Goal: Information Seeking & Learning: Compare options

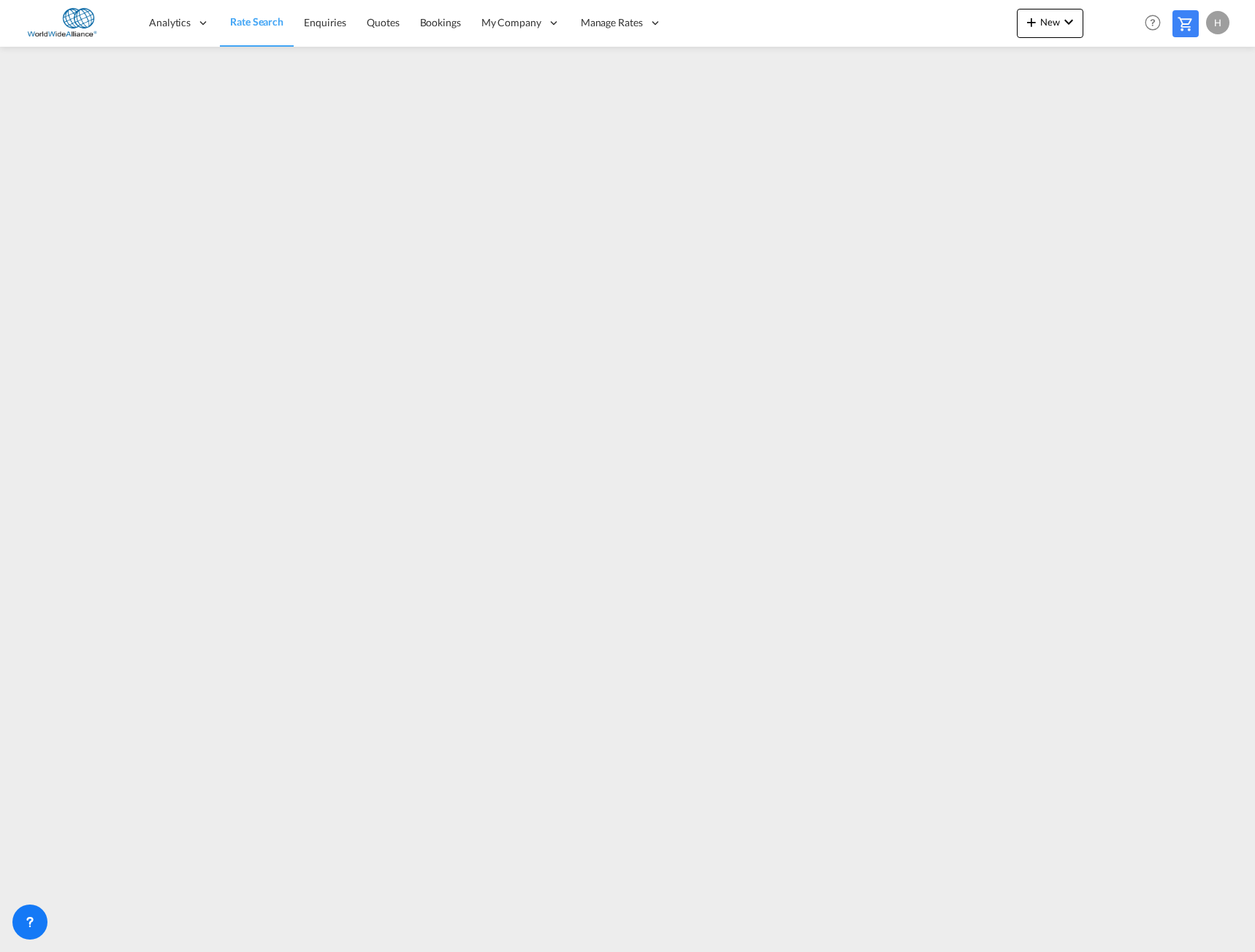
click at [255, 18] on span "Rate Search" at bounding box center [257, 21] width 53 height 13
click at [616, 68] on span "My Rate Files" at bounding box center [612, 69] width 60 height 13
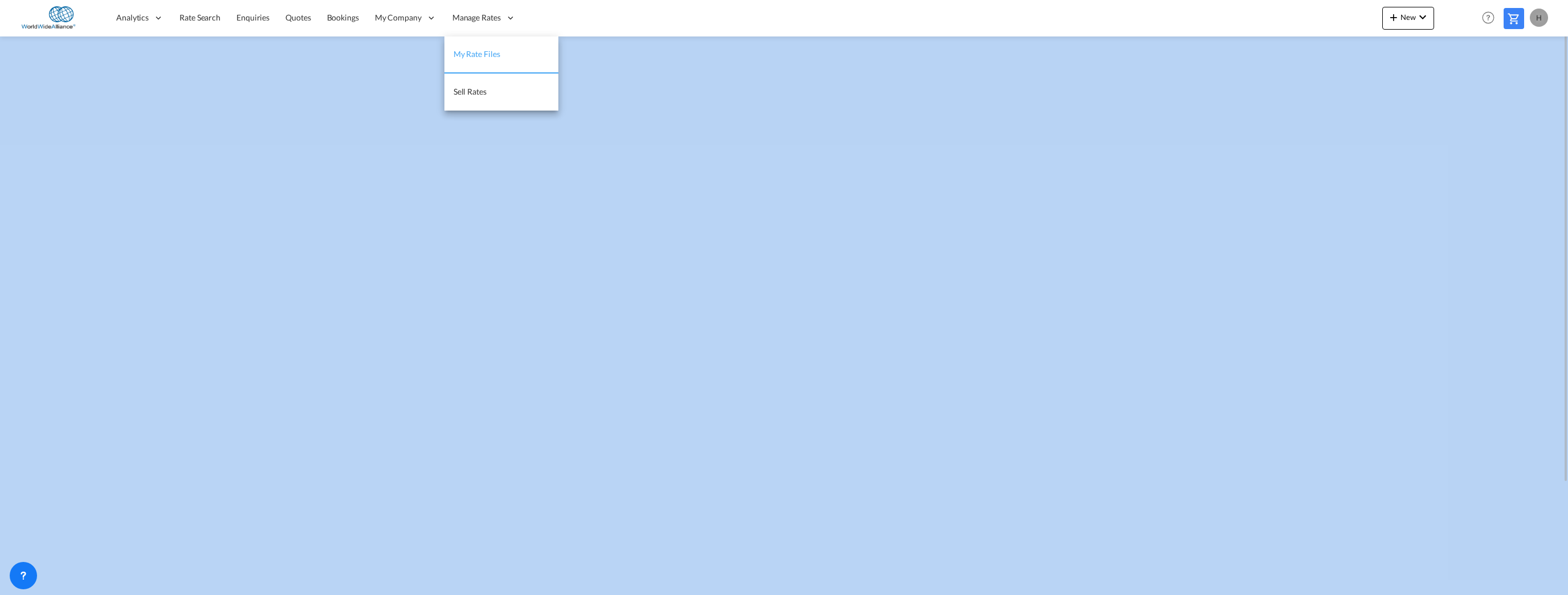
click at [476, 53] on span "My Rate Files" at bounding box center [477, 53] width 47 height 10
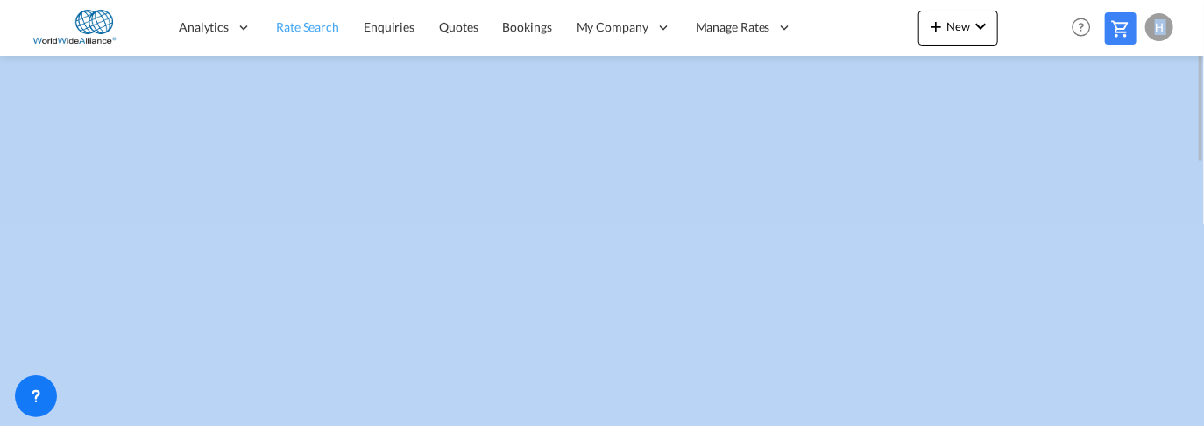
click at [325, 22] on span "Rate Search" at bounding box center [307, 26] width 63 height 15
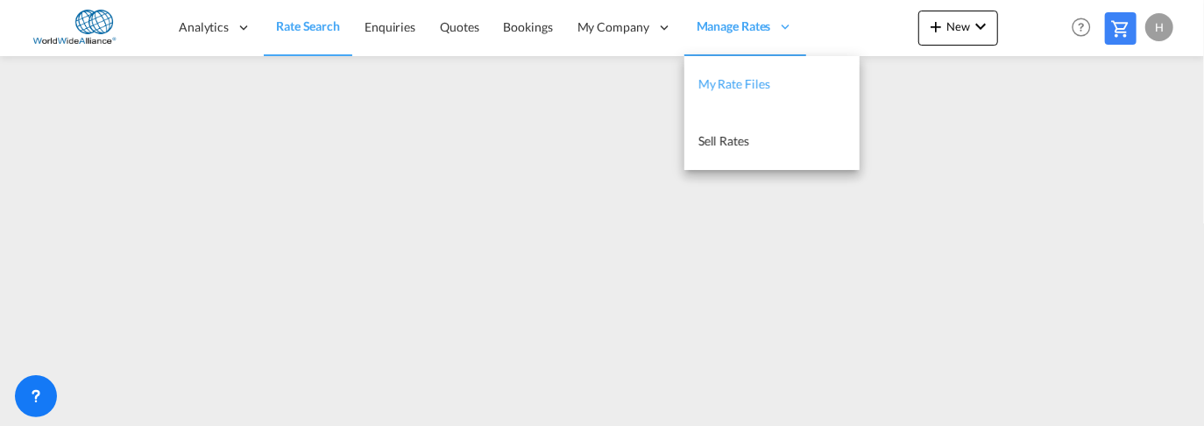
click at [722, 80] on span "My Rate Files" at bounding box center [734, 83] width 72 height 15
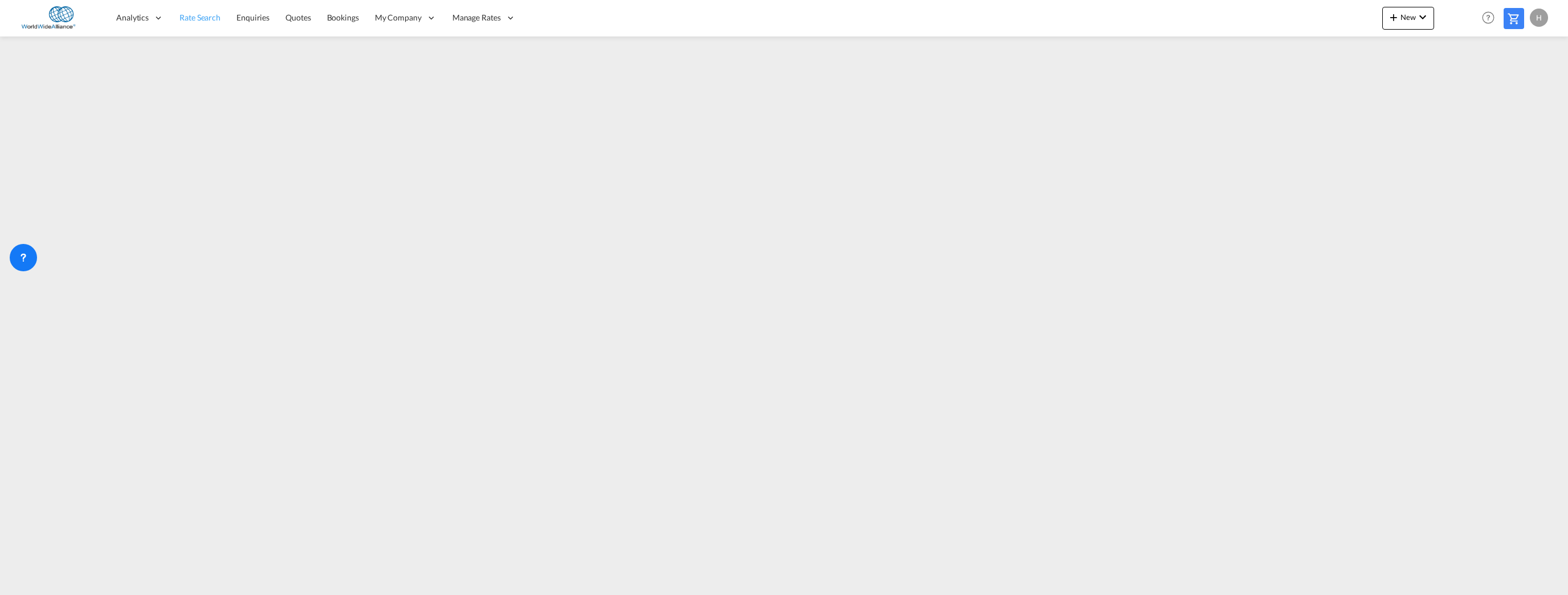
click at [195, 16] on span "Rate Search" at bounding box center [200, 17] width 41 height 10
click at [194, 14] on span "Rate Search" at bounding box center [200, 16] width 42 height 10
click at [200, 20] on span "Rate Search" at bounding box center [200, 16] width 42 height 10
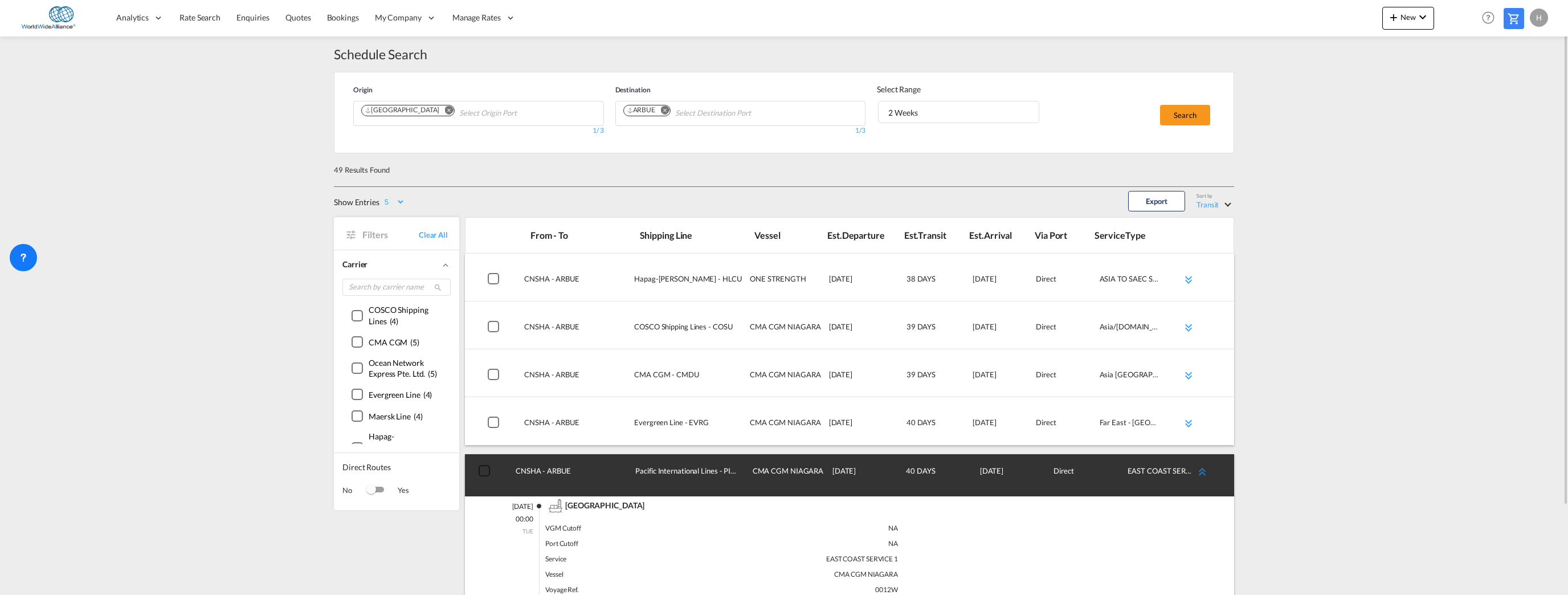
click at [978, 469] on md-icon "icon-chevron-double-up md-link-fg" at bounding box center [1202, 471] width 14 height 14
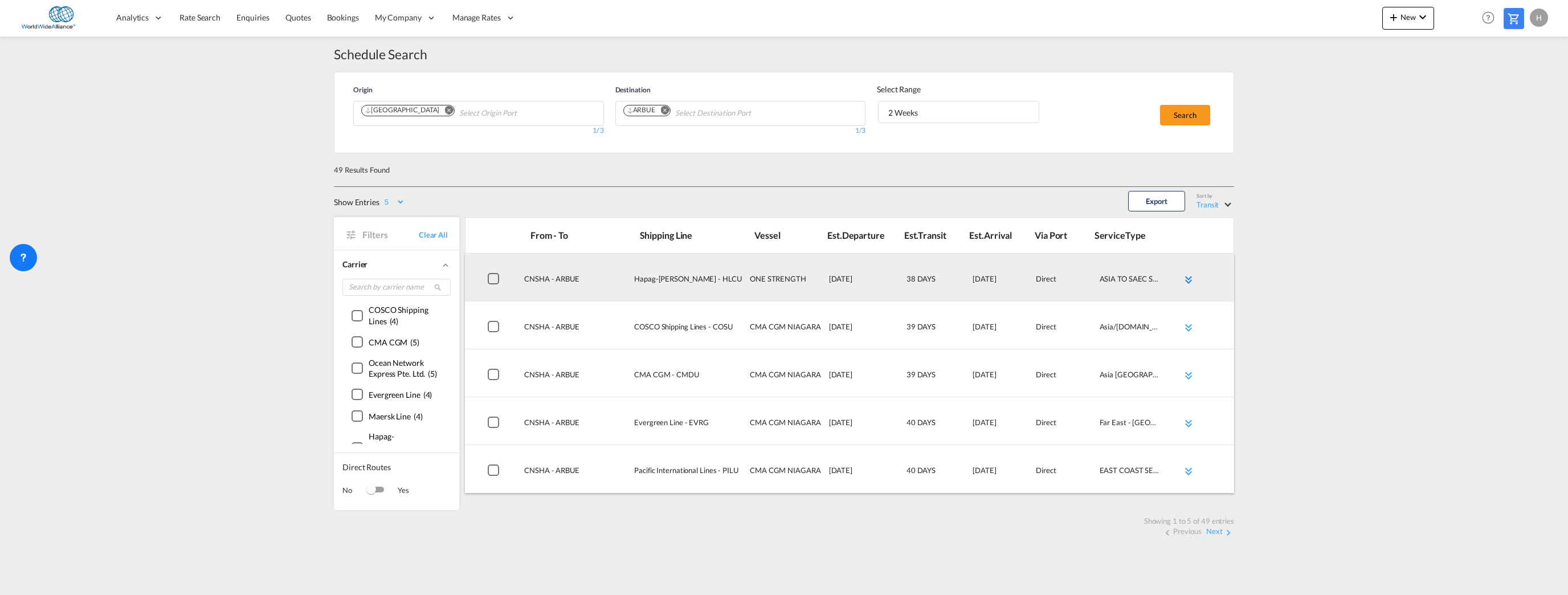
click at [978, 277] on md-icon "icon-chevron-double-down md-link-fg" at bounding box center [1188, 280] width 14 height 14
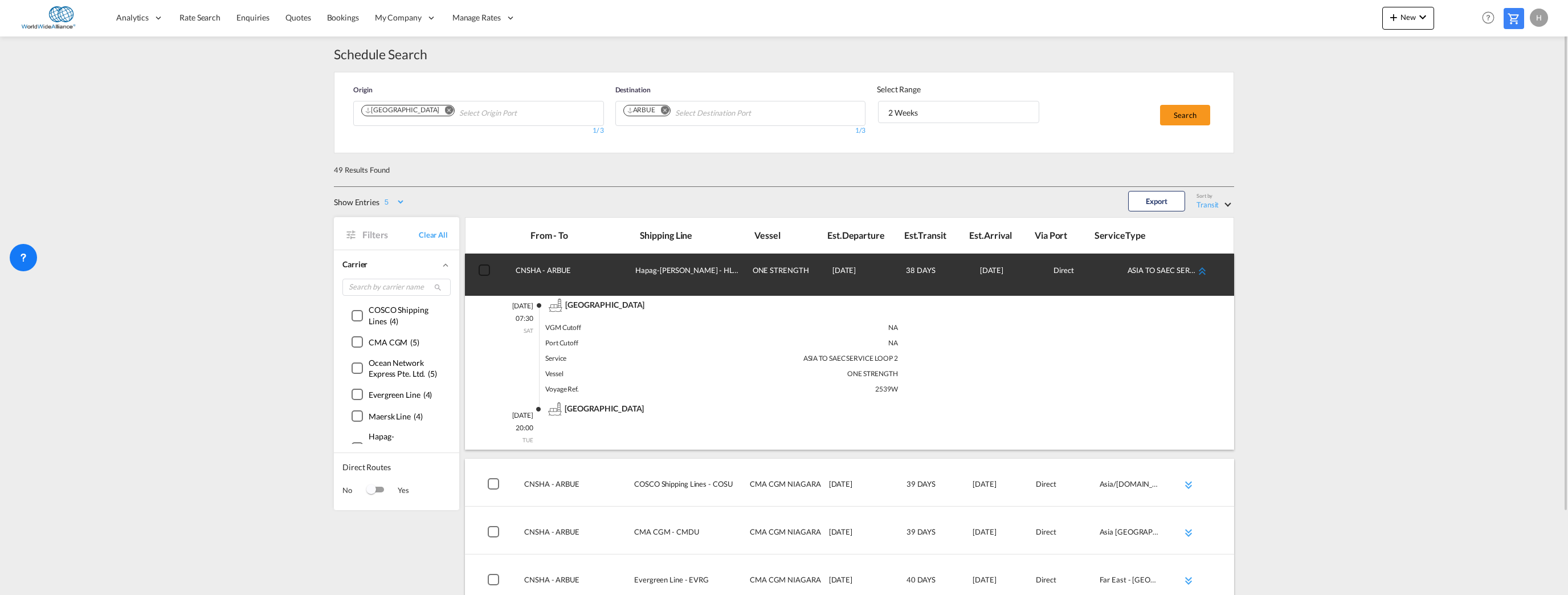
click at [978, 268] on md-icon "icon-chevron-double-up md-link-fg" at bounding box center [1202, 271] width 14 height 14
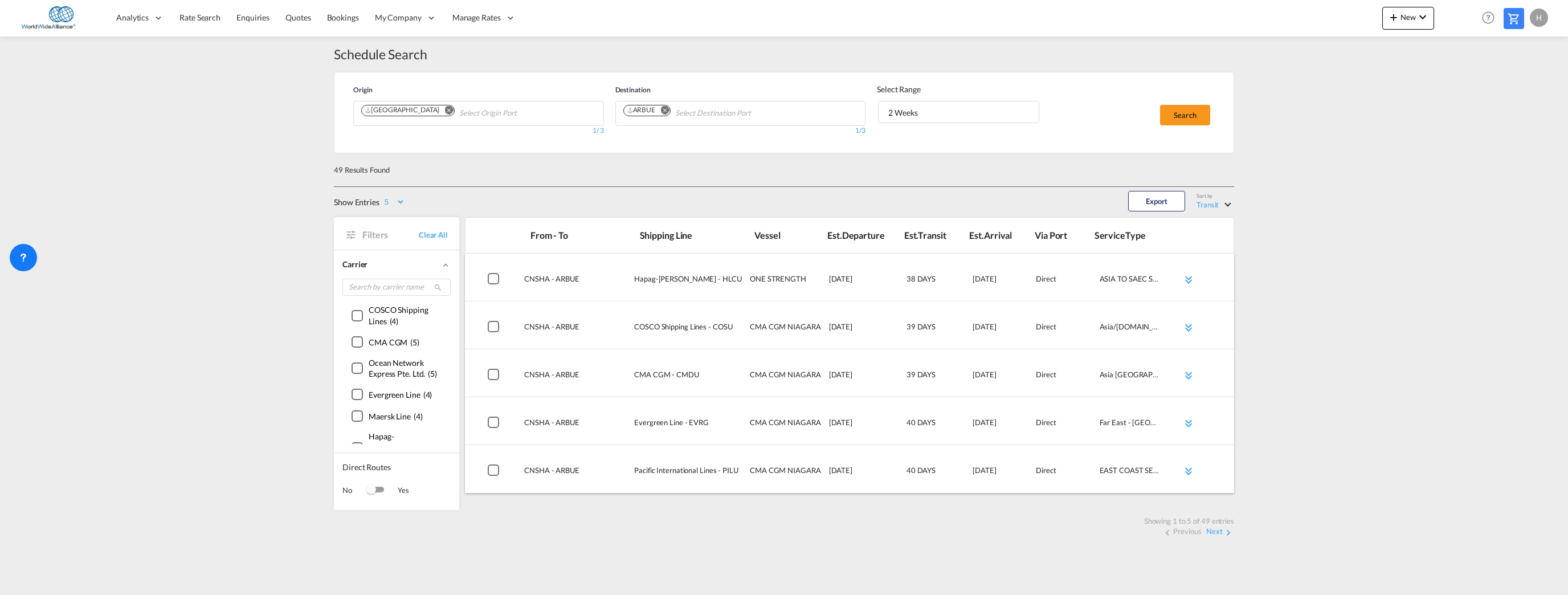
click at [351, 389] on div "COSCO Shipping Lines ( 4 ) CMA CGM ( 5 ) Ocean Network Express Pte. Ltd. ( 5 ) …" at bounding box center [397, 374] width 108 height 140
click at [356, 392] on div "()" at bounding box center [358, 394] width 12 height 12
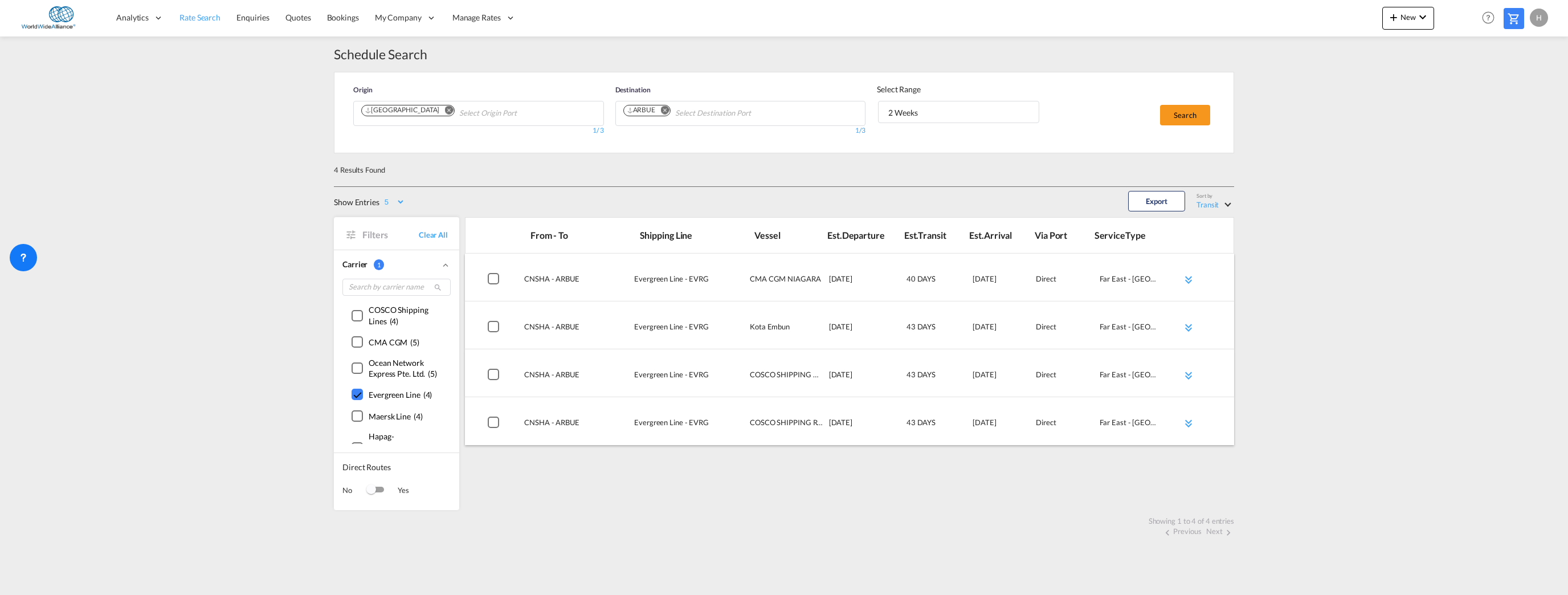
click at [205, 17] on span "Rate Search" at bounding box center [200, 17] width 41 height 10
